Goal: Information Seeking & Learning: Find specific fact

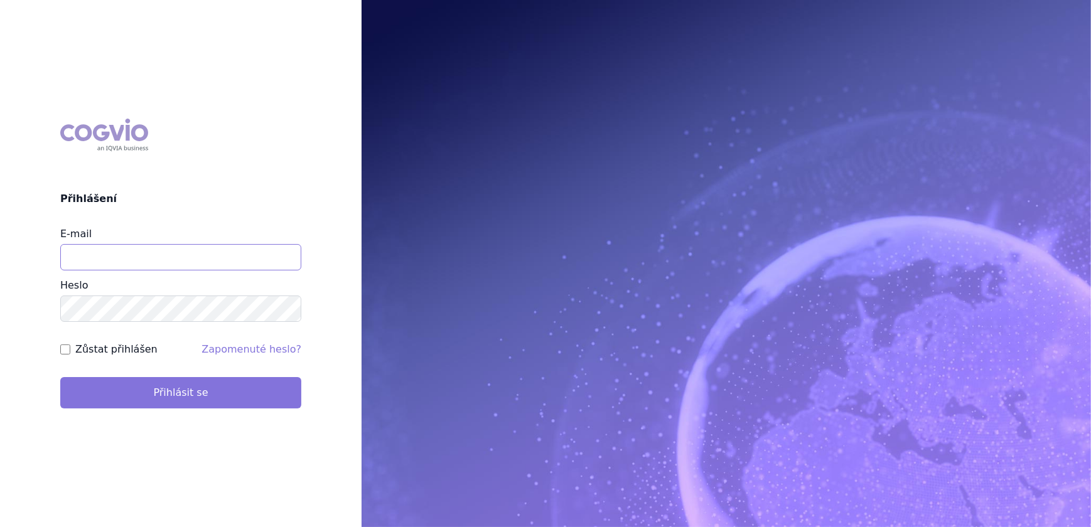
type input "[PERSON_NAME][EMAIL_ADDRESS][DOMAIN_NAME]"
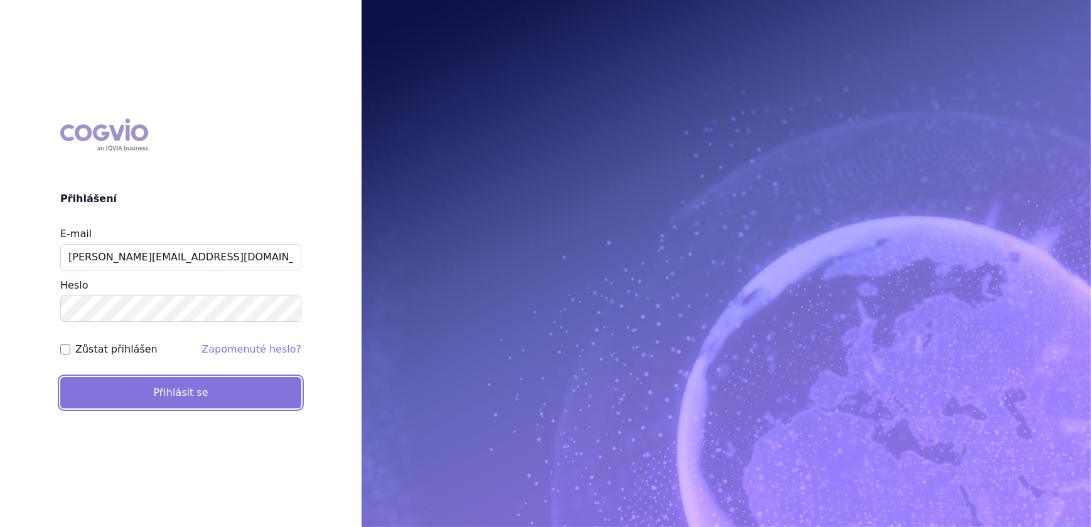
click at [181, 385] on button "Přihlásit se" at bounding box center [180, 392] width 241 height 31
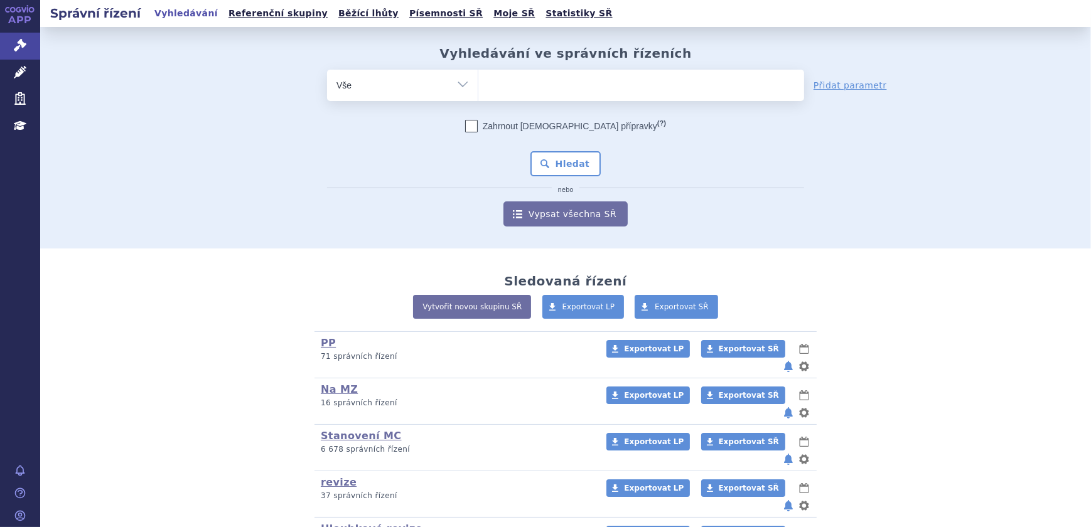
click at [502, 78] on ul at bounding box center [641, 83] width 326 height 26
click at [478, 78] on select at bounding box center [478, 84] width 1 height 31
click at [8, 70] on link "Léčivé přípravky" at bounding box center [20, 73] width 40 height 26
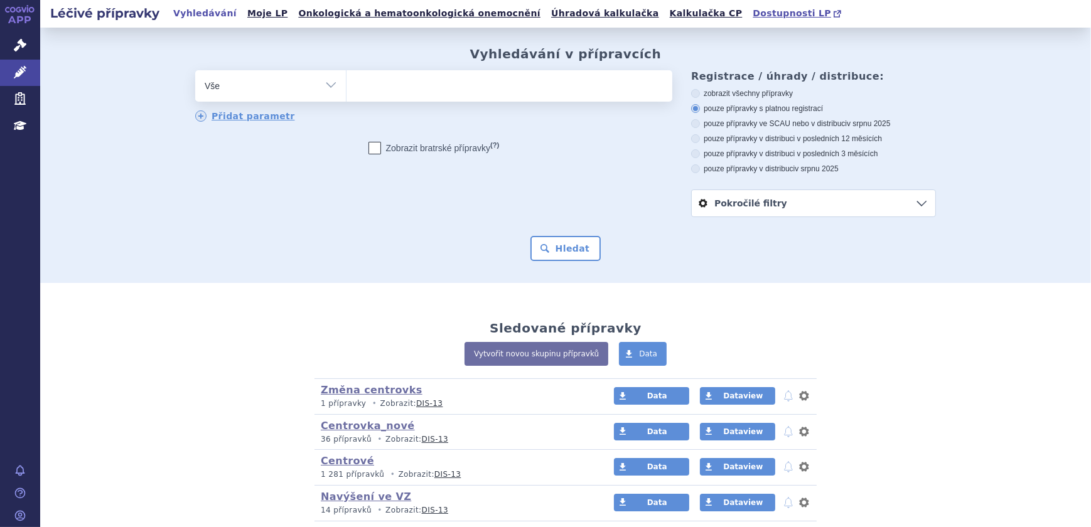
click at [753, 16] on span "Dostupnosti LP" at bounding box center [792, 13] width 78 height 10
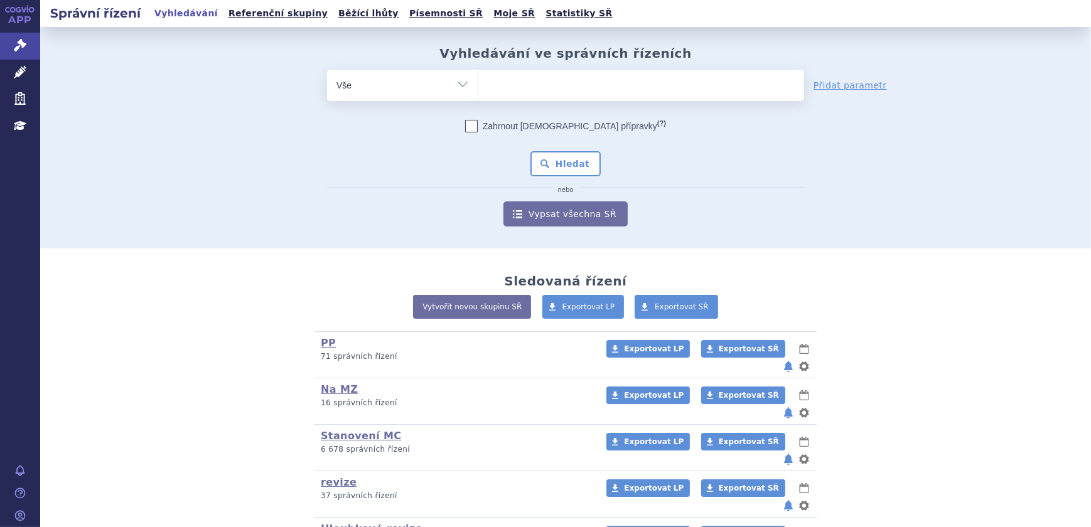
click at [463, 73] on select "Vše Spisová značka Typ SŘ Přípravek/SUKL kód Účastník/Držitel" at bounding box center [402, 84] width 151 height 28
select select "filter-atc-group"
click at [327, 70] on select "Vše Spisová značka Typ SŘ Přípravek/SUKL kód Účastník/Držitel" at bounding box center [402, 84] width 151 height 28
click at [501, 84] on ul at bounding box center [641, 83] width 326 height 26
click at [478, 84] on select at bounding box center [478, 84] width 1 height 31
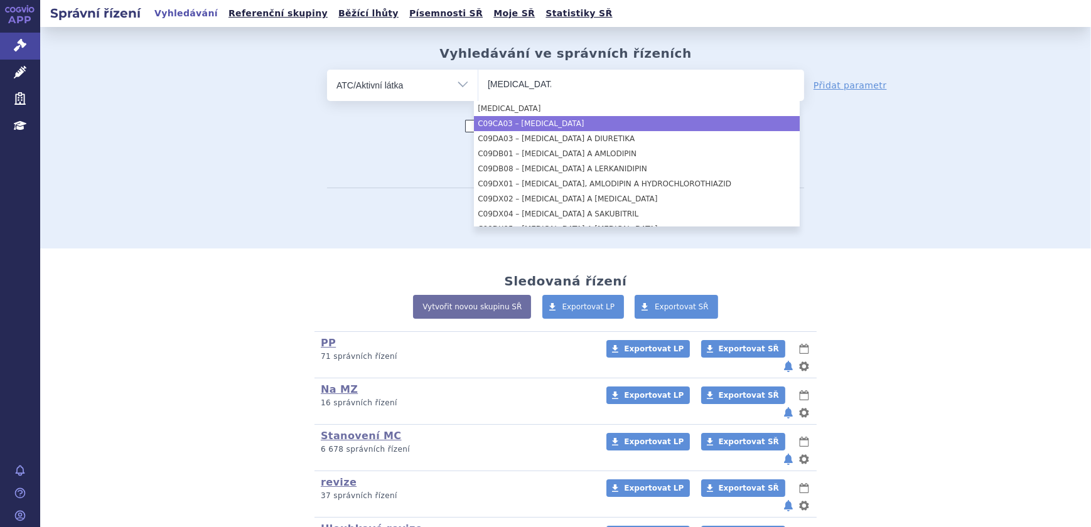
type input "valsartan"
select select "C09CA03"
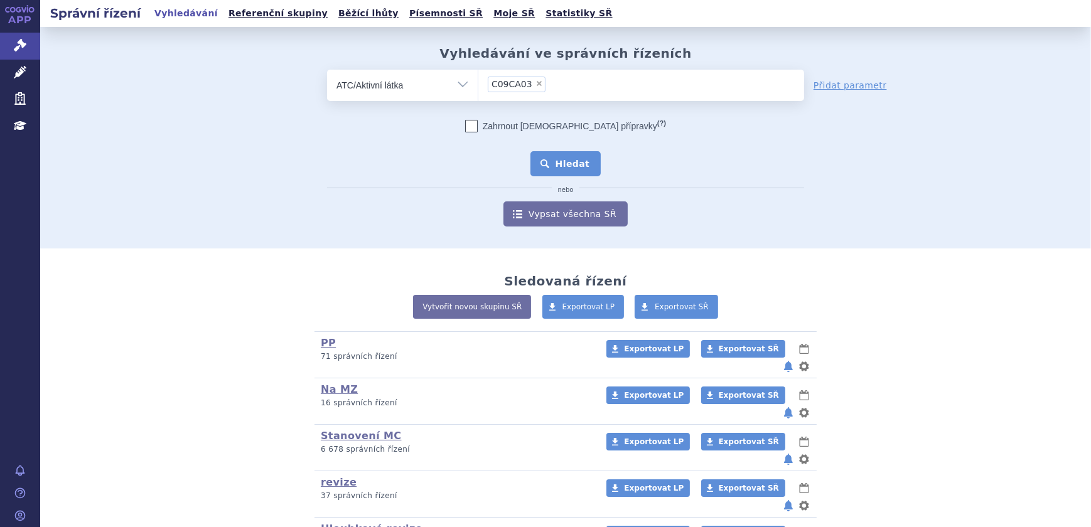
click at [566, 163] on button "Hledat" at bounding box center [566, 163] width 71 height 25
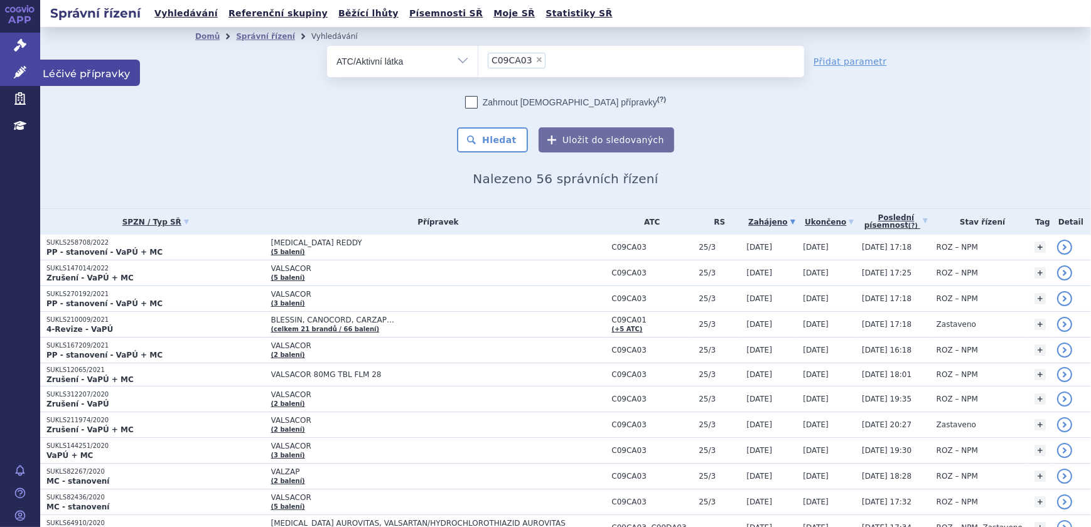
click at [33, 73] on link "Léčivé přípravky" at bounding box center [20, 73] width 40 height 26
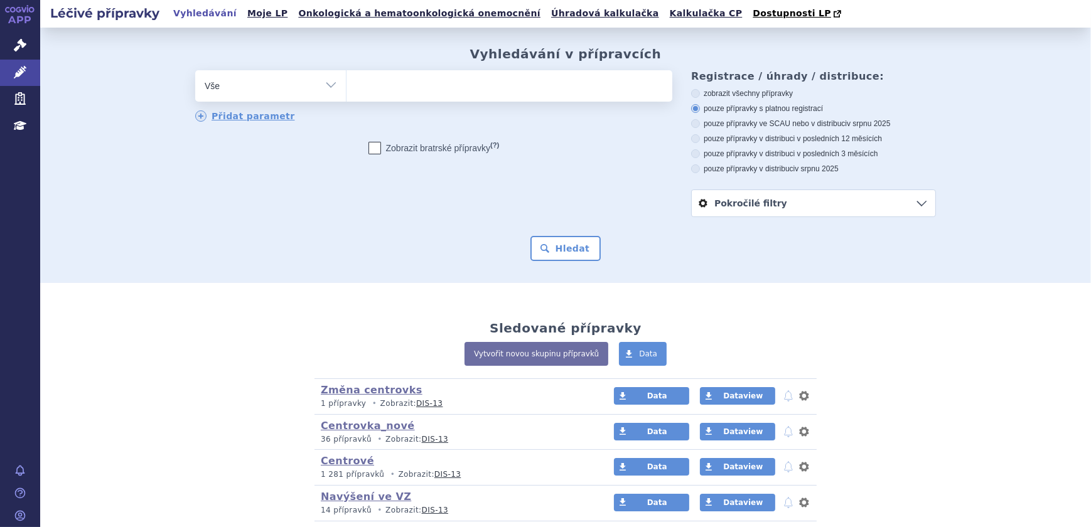
click at [389, 90] on ul at bounding box center [510, 83] width 326 height 26
click at [347, 90] on select at bounding box center [346, 85] width 1 height 31
click at [298, 85] on select "Vše Přípravek/SUKL kód MAH VPOIS ATC/Aktivní látka Léková forma Síla" at bounding box center [270, 84] width 151 height 28
select select "filter-atc-group"
click at [195, 71] on select "Vše Přípravek/SUKL kód MAH VPOIS ATC/Aktivní látka Léková forma Síla" at bounding box center [270, 84] width 151 height 28
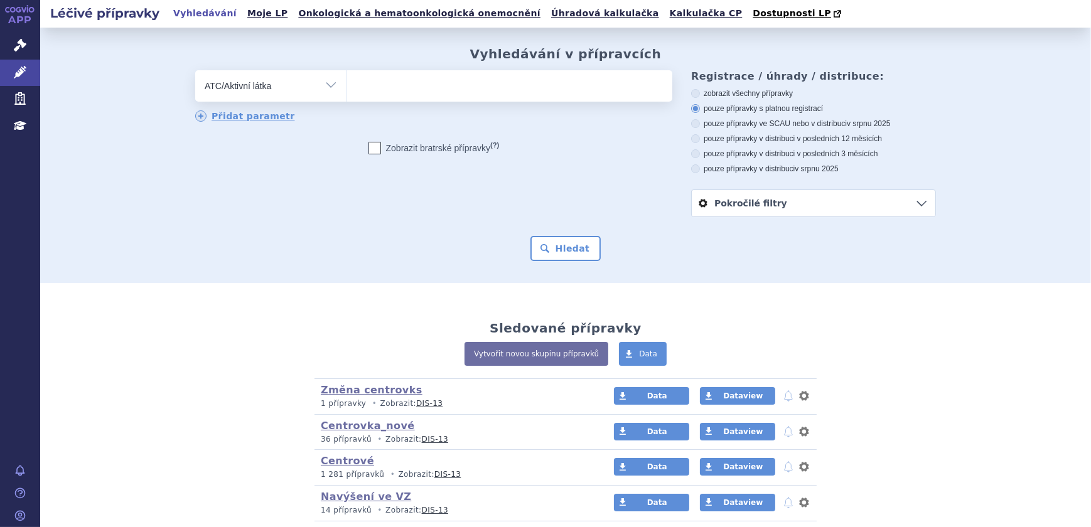
click at [360, 84] on ul at bounding box center [510, 83] width 326 height 26
click at [347, 84] on select at bounding box center [346, 85] width 1 height 31
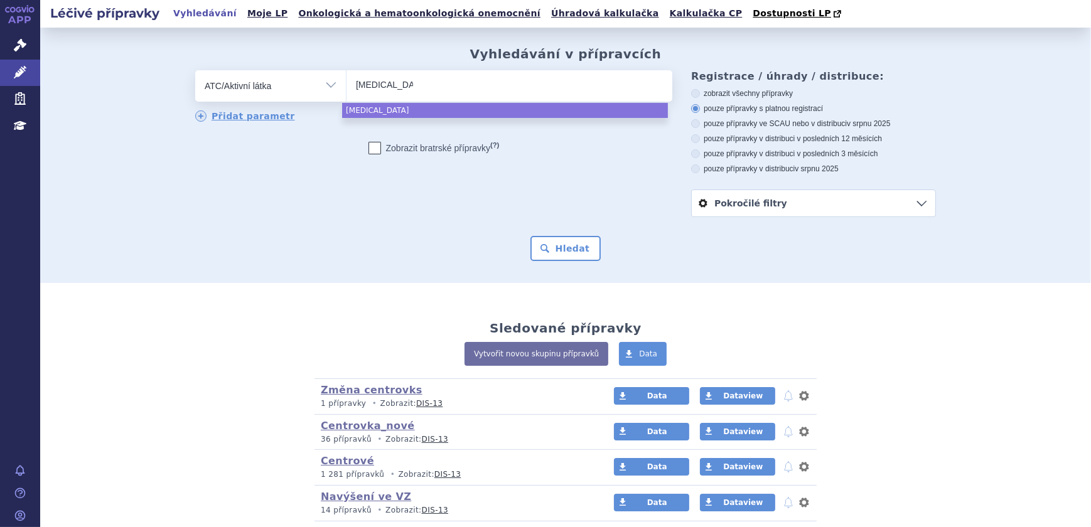
type input "[MEDICAL_DATA]"
select select "[MEDICAL_DATA]"
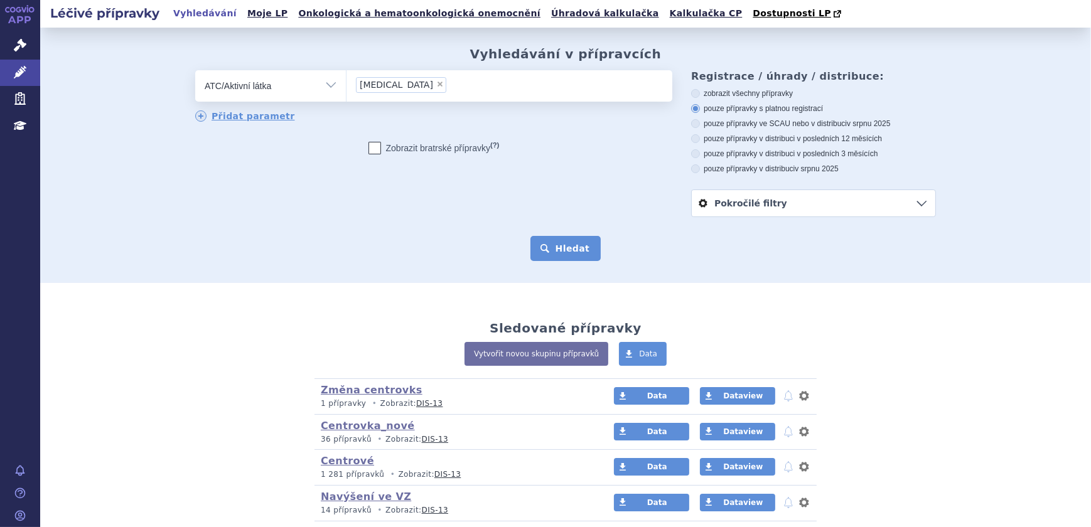
click at [583, 251] on button "Hledat" at bounding box center [566, 248] width 71 height 25
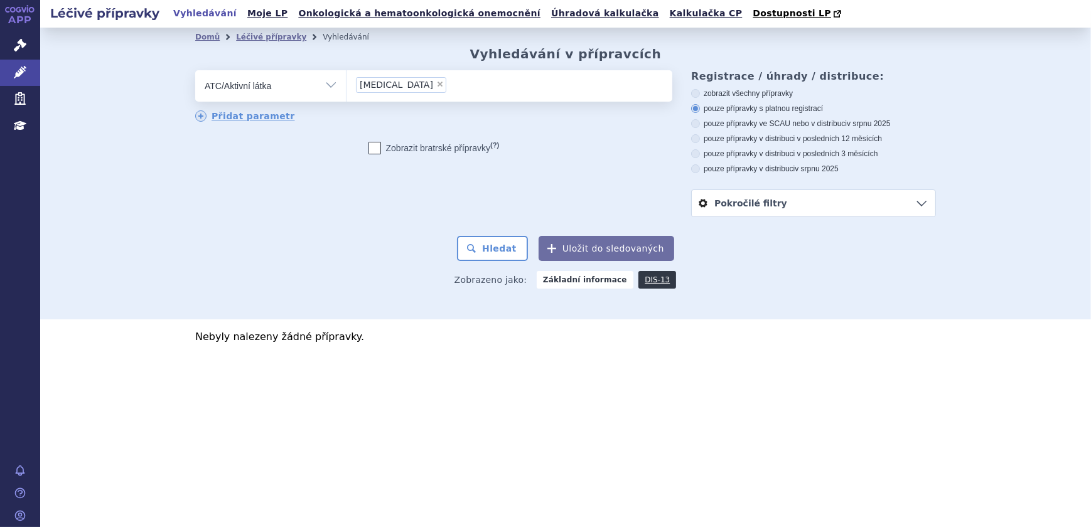
click at [436, 85] on span "×" at bounding box center [440, 84] width 8 height 8
click at [347, 85] on select "darzalex" at bounding box center [346, 85] width 1 height 31
select select
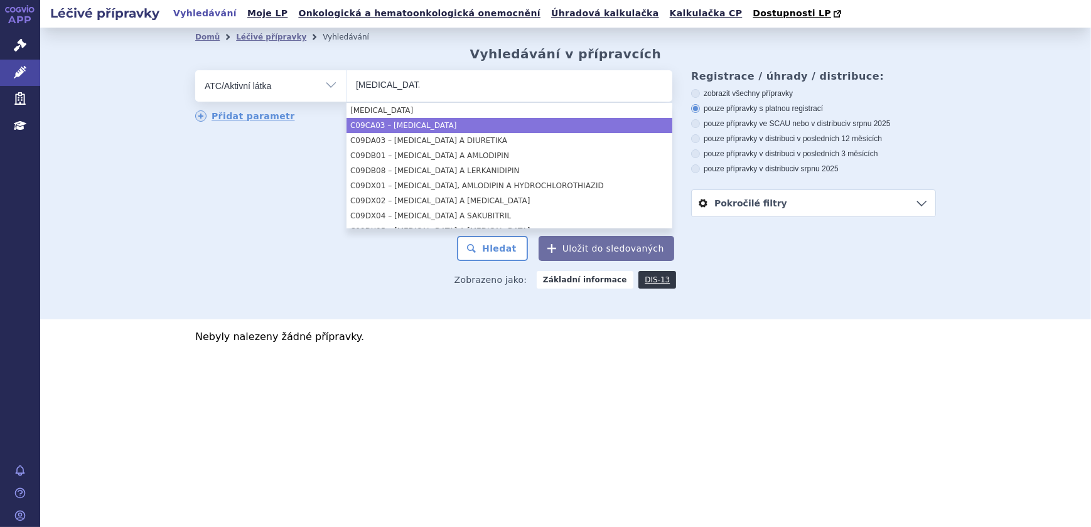
type input "valsartan"
select select "C09CA03"
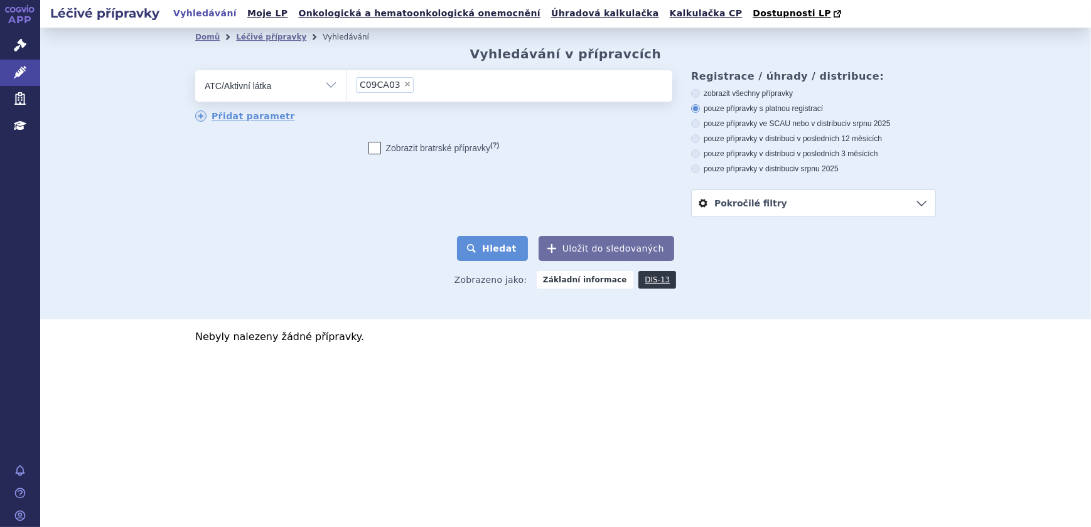
click at [516, 248] on button "Hledat" at bounding box center [492, 248] width 71 height 25
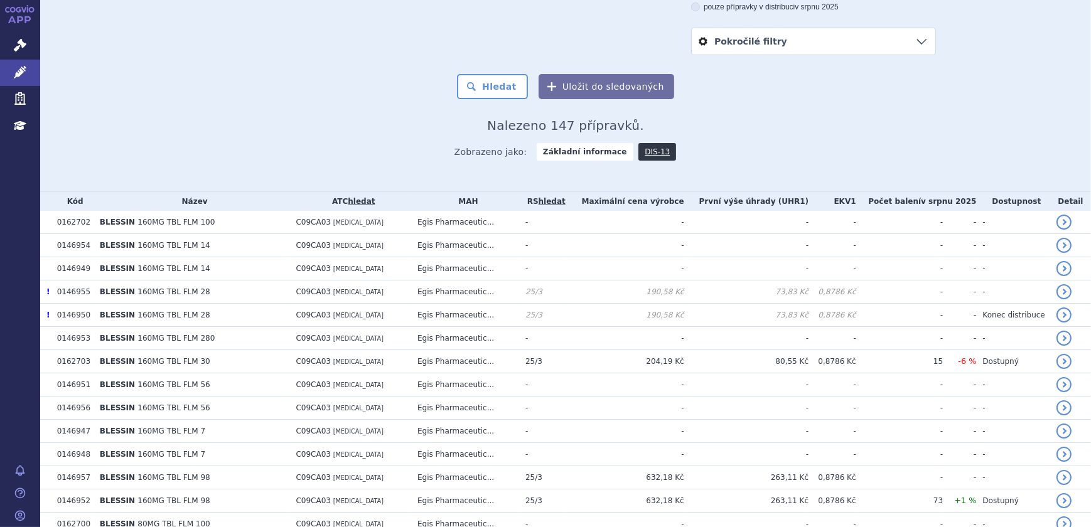
scroll to position [57, 0]
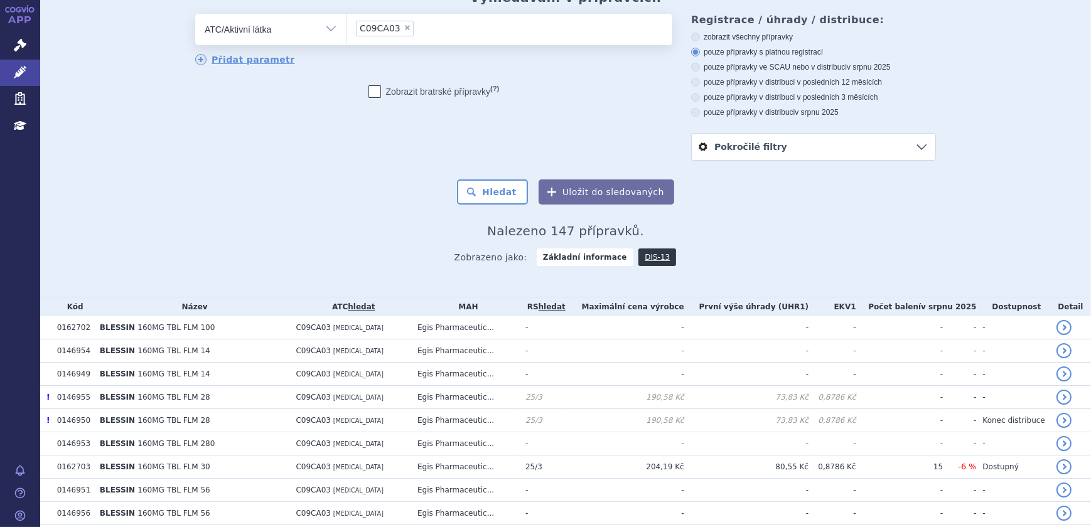
click at [743, 68] on label "pouze přípravky ve SCAU nebo v distribuci v srpnu 2025" at bounding box center [813, 67] width 245 height 10
drag, startPoint x: 618, startPoint y: 103, endPoint x: 677, endPoint y: 87, distance: 60.5
click at [636, 100] on div "odstranit Vše Přípravek/SUKL kód MAH VPOIS ATC/Aktivní látka" at bounding box center [433, 65] width 477 height 103
click at [703, 68] on label "pouze přípravky ve SCAU nebo v distribuci v srpnu 2025" at bounding box center [813, 67] width 245 height 10
click at [701, 68] on input "pouze přípravky ve SCAU nebo v distribuci v srpnu 2025" at bounding box center [697, 69] width 8 height 8
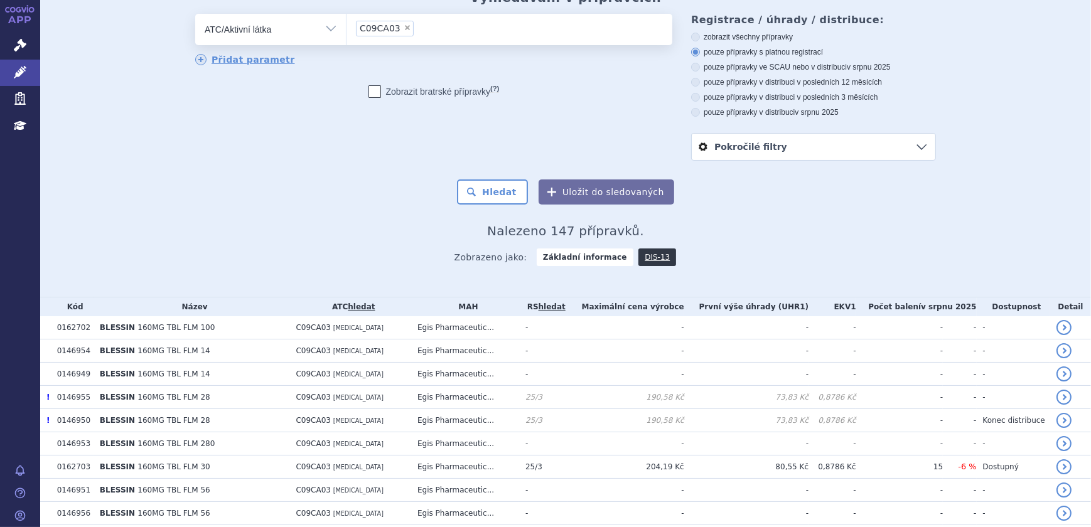
radio input "true"
click at [494, 183] on button "Hledat" at bounding box center [492, 192] width 71 height 25
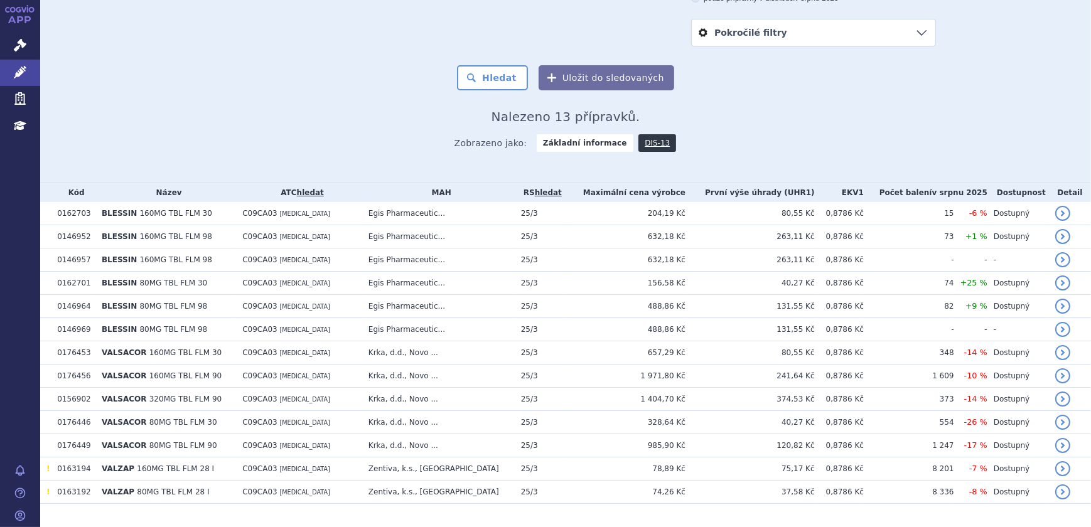
scroll to position [198, 0]
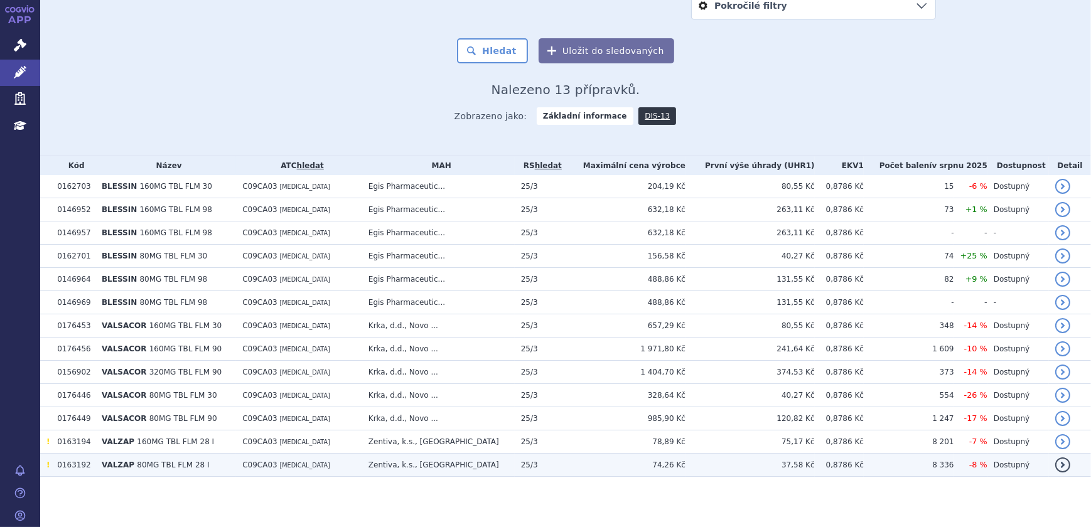
click at [603, 465] on td "74,26 Kč" at bounding box center [624, 465] width 121 height 23
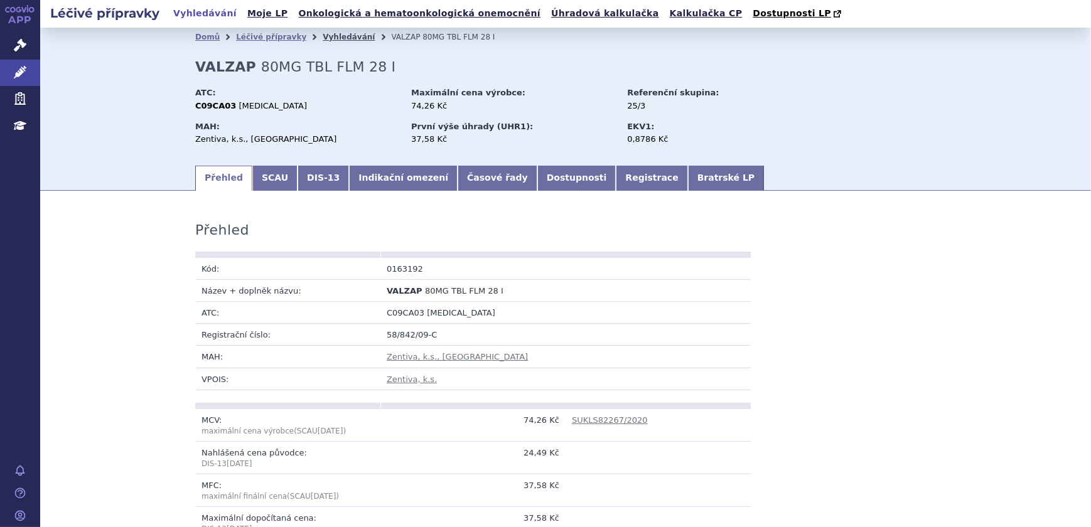
click at [323, 41] on link "Vyhledávání" at bounding box center [349, 37] width 52 height 9
click at [323, 37] on link "Vyhledávání" at bounding box center [349, 37] width 52 height 9
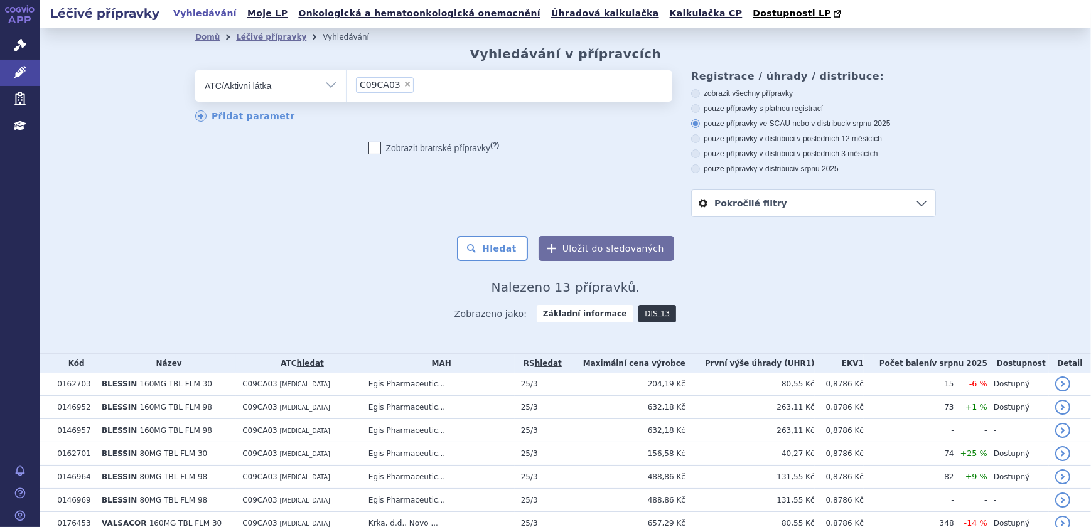
click at [404, 87] on span "×" at bounding box center [408, 84] width 8 height 8
click at [347, 87] on select "C09CA03" at bounding box center [346, 85] width 1 height 31
select select
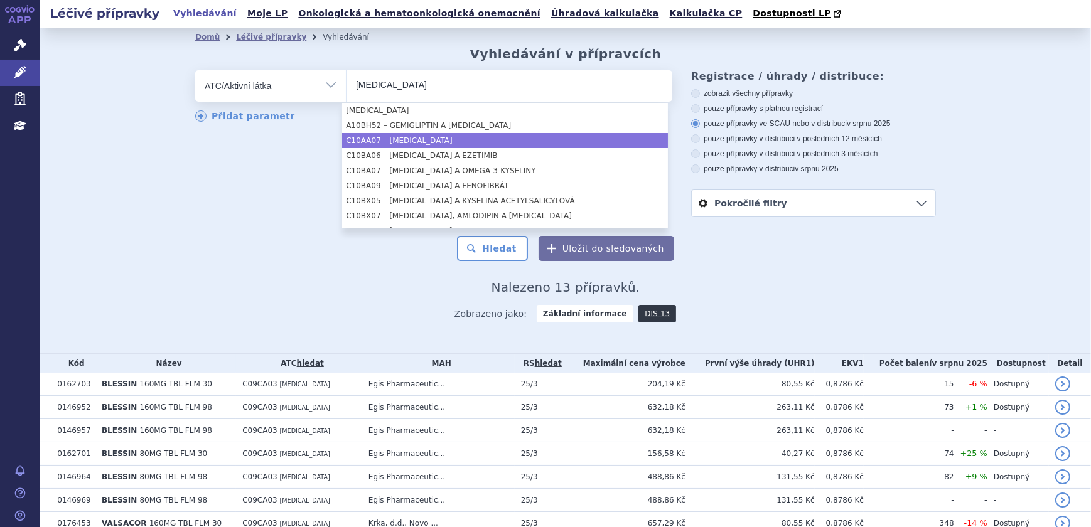
type input "[MEDICAL_DATA]"
select select "C10AA07"
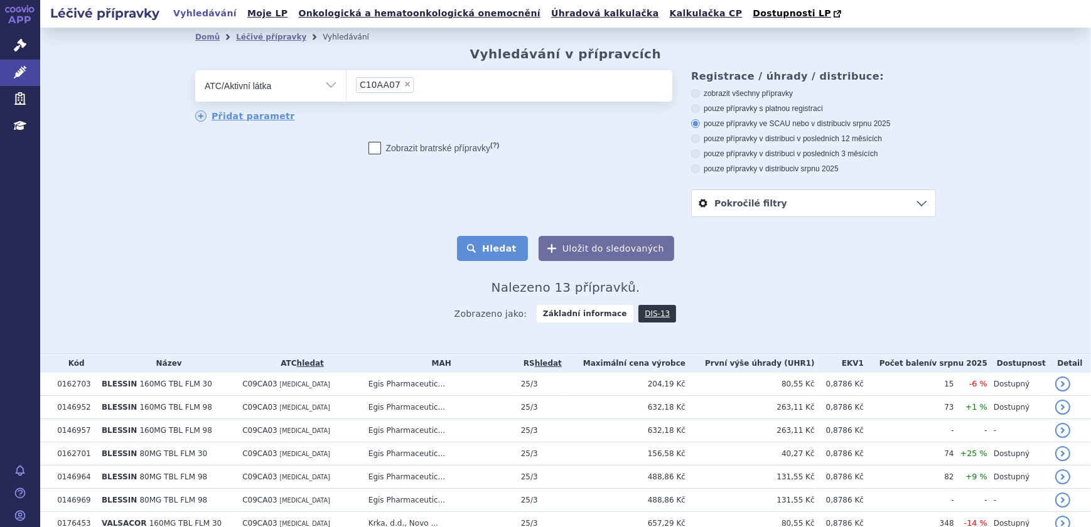
click at [470, 251] on button "Hledat" at bounding box center [492, 248] width 71 height 25
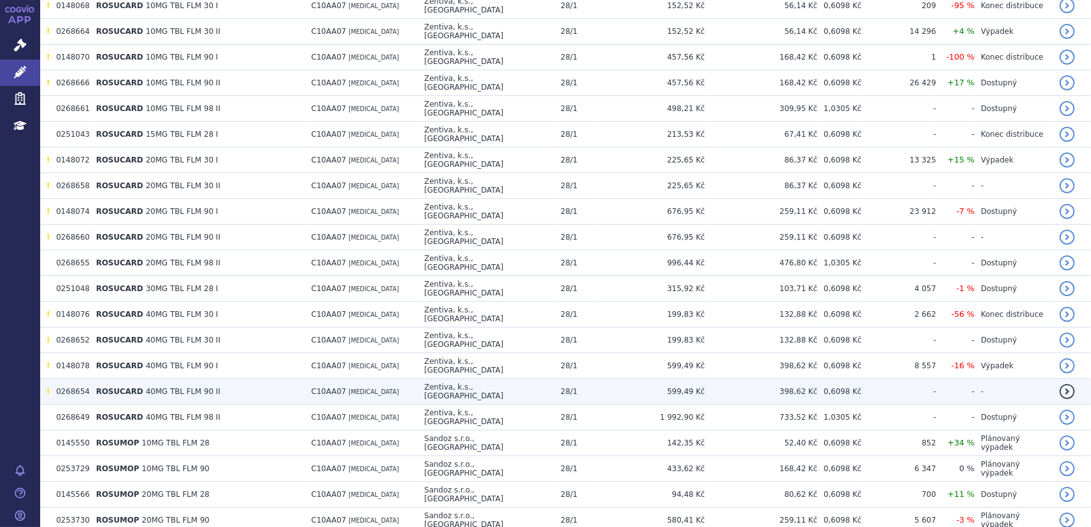
scroll to position [827, 0]
